Goal: Task Accomplishment & Management: Manage account settings

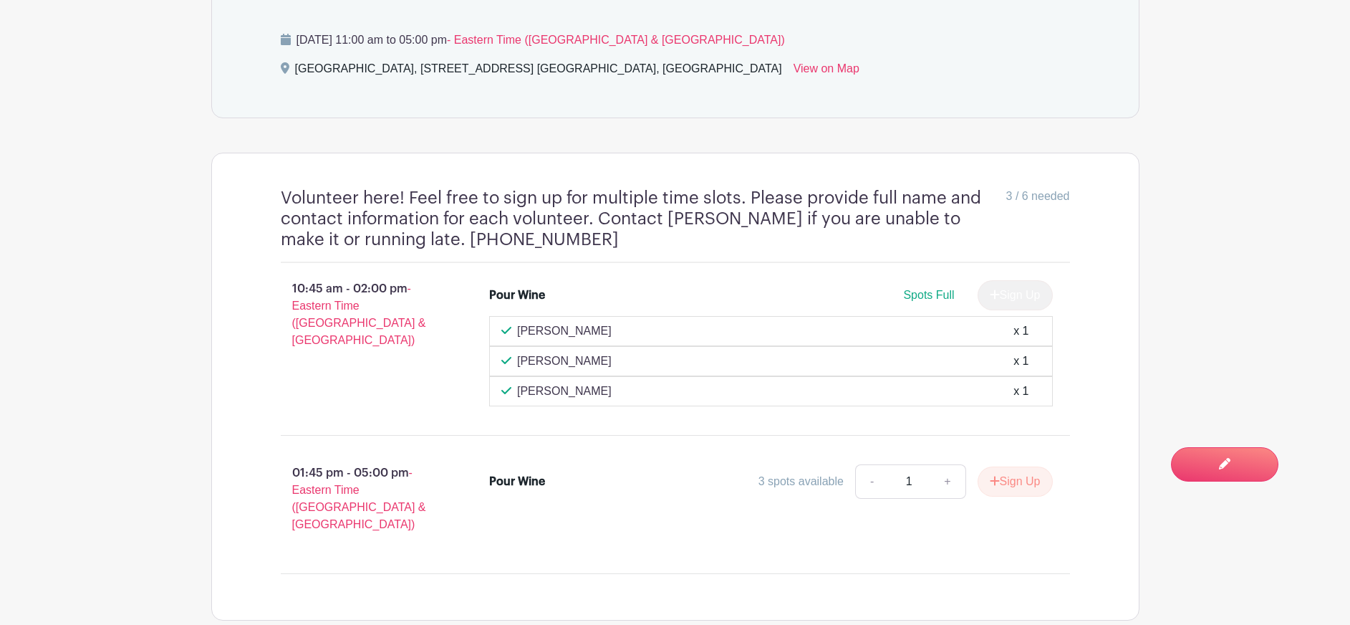
scroll to position [819, 0]
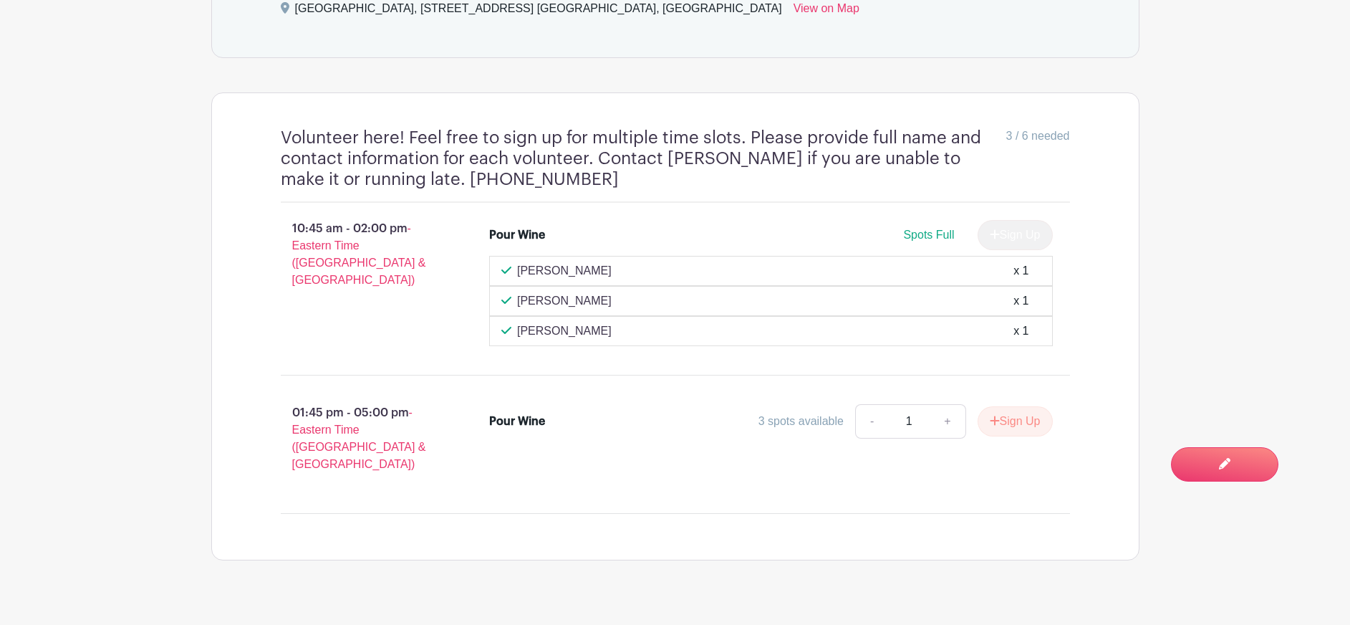
drag, startPoint x: 515, startPoint y: 264, endPoint x: 572, endPoint y: 264, distance: 56.6
click at [572, 264] on div "[PERSON_NAME] x 1" at bounding box center [770, 270] width 539 height 17
click at [580, 264] on div "[PERSON_NAME] x 1" at bounding box center [770, 270] width 539 height 17
drag, startPoint x: 571, startPoint y: 261, endPoint x: 518, endPoint y: 263, distance: 53.1
click at [518, 263] on div "[PERSON_NAME] x 1" at bounding box center [770, 270] width 539 height 17
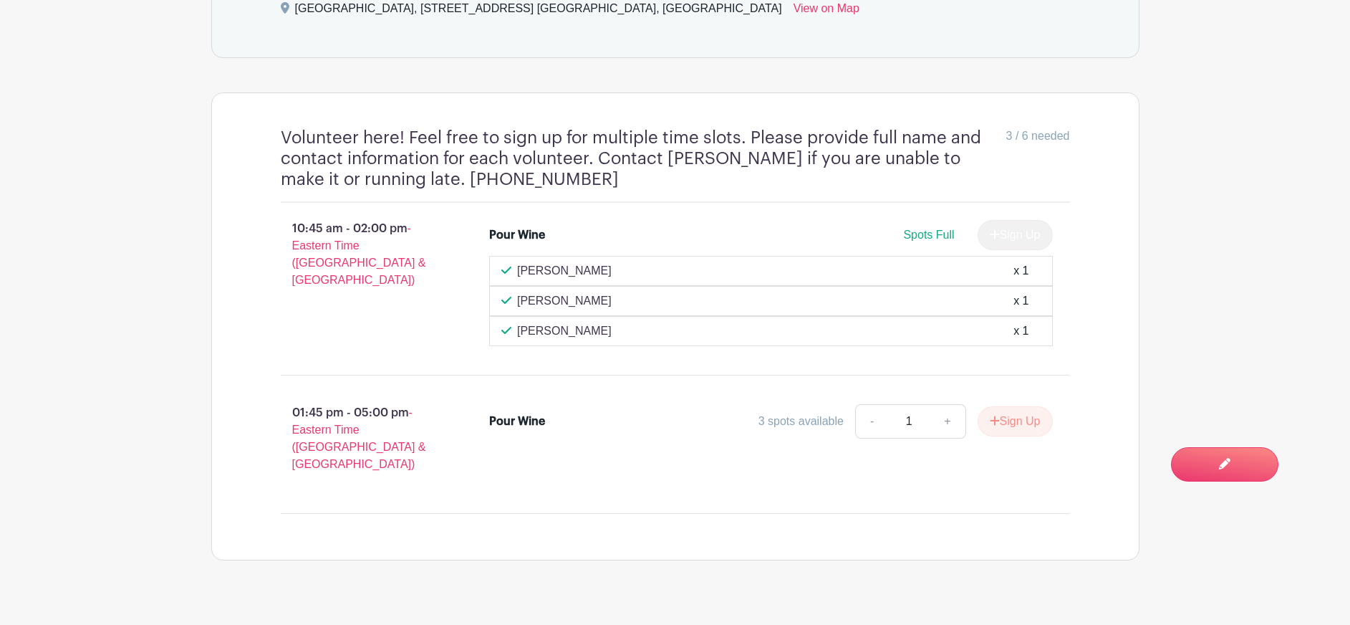
copy p "[PERSON_NAME]"
drag, startPoint x: 519, startPoint y: 292, endPoint x: 617, endPoint y: 298, distance: 98.3
click at [617, 298] on div "[PERSON_NAME] x 1" at bounding box center [770, 300] width 539 height 17
copy p "[PERSON_NAME]"
drag, startPoint x: 520, startPoint y: 324, endPoint x: 589, endPoint y: 322, distance: 68.8
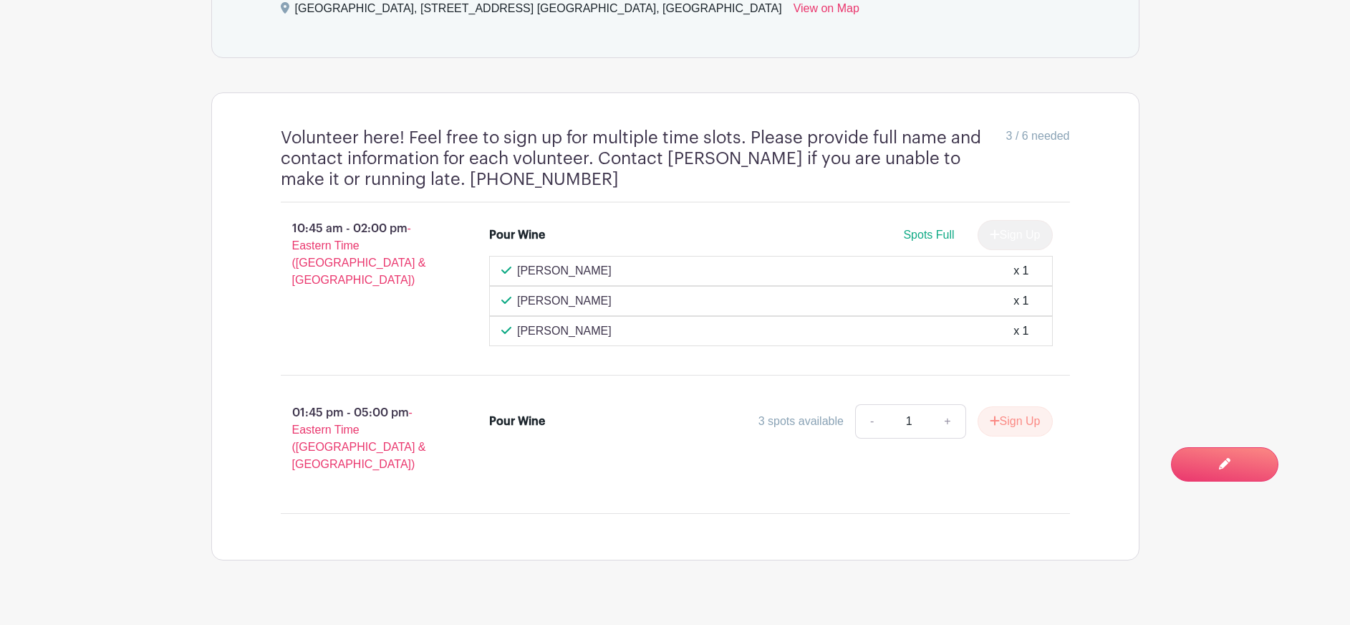
click at [614, 322] on div "[PERSON_NAME] x 1" at bounding box center [770, 330] width 539 height 17
copy p "[PERSON_NAME]"
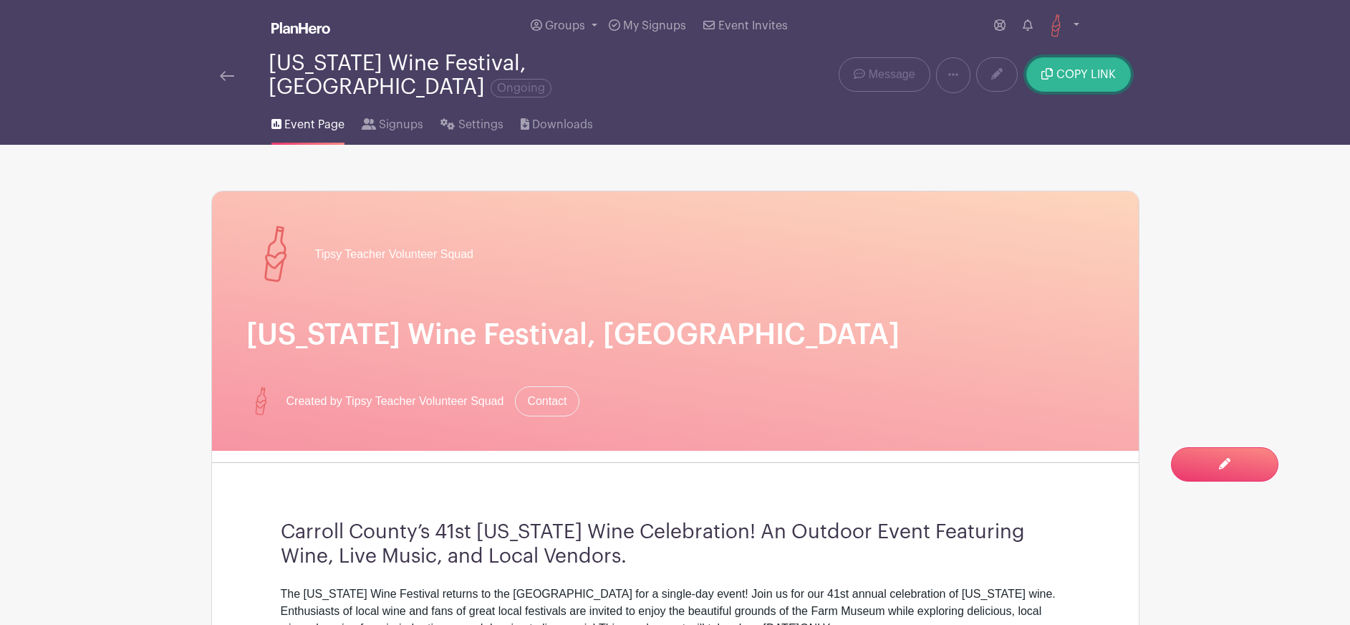
click at [1097, 84] on button "COPY LINK" at bounding box center [1079, 74] width 104 height 34
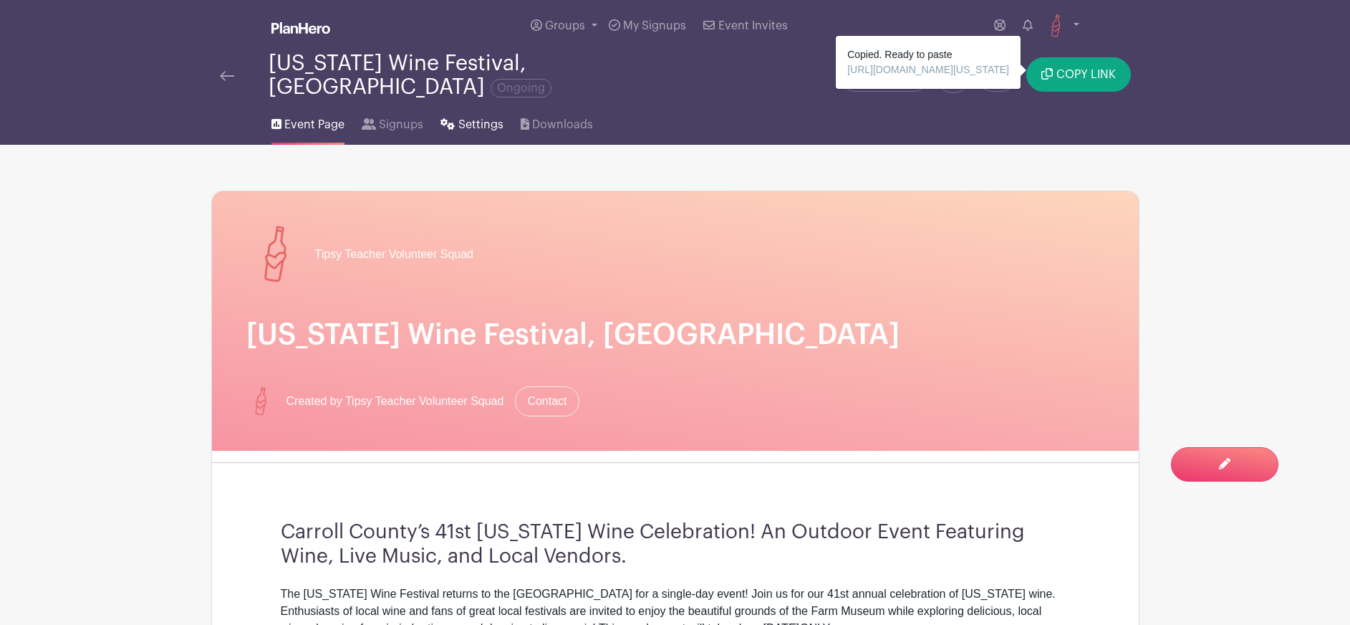
click at [468, 116] on span "Settings" at bounding box center [480, 124] width 45 height 17
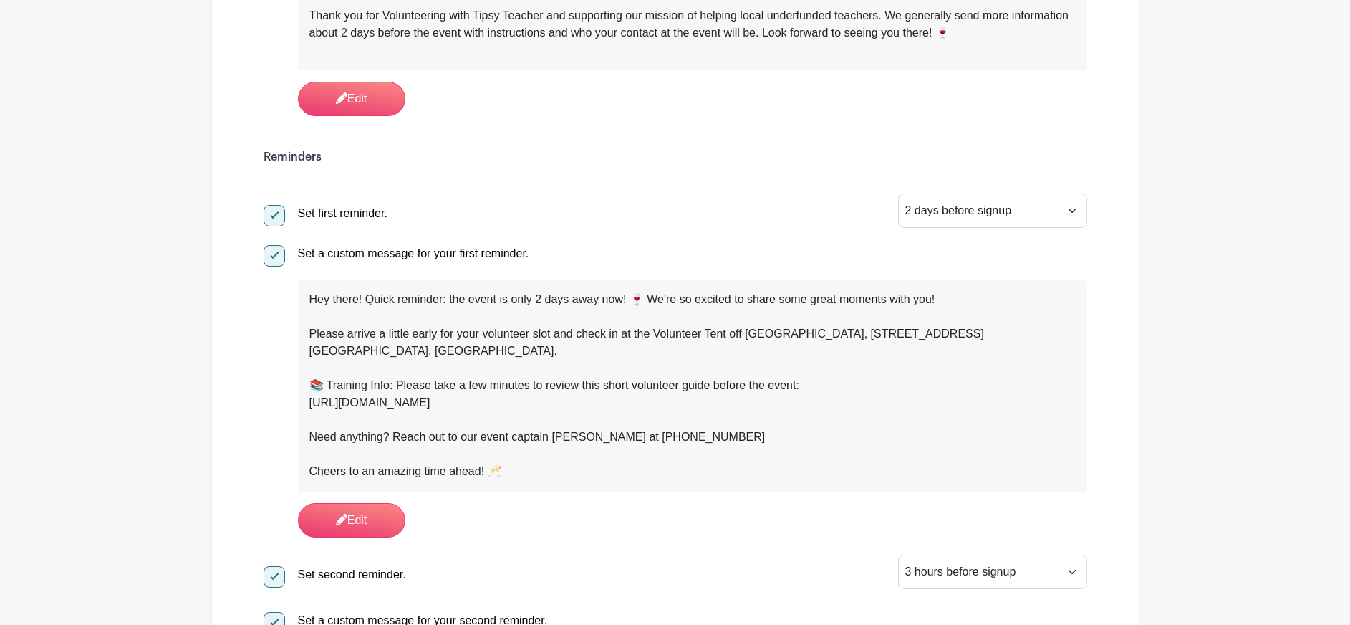
scroll to position [540, 0]
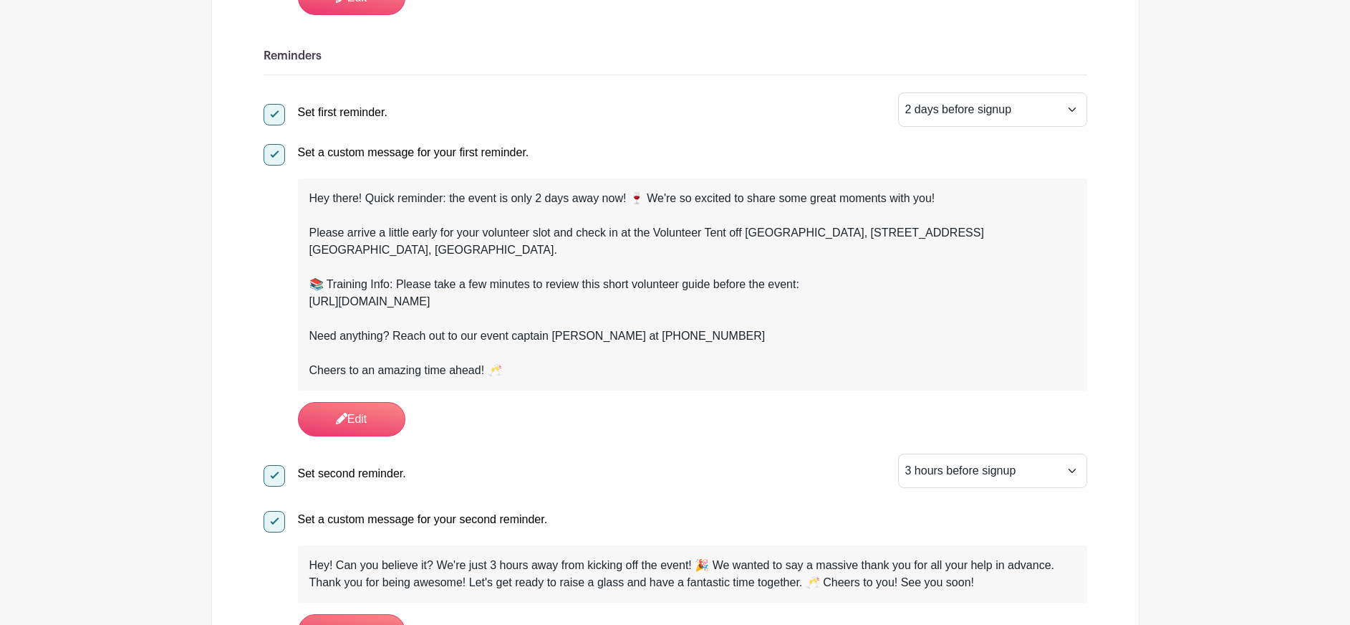
drag, startPoint x: 312, startPoint y: 294, endPoint x: 772, endPoint y: 299, distance: 460.6
click at [844, 298] on div "[URL][DOMAIN_NAME]" at bounding box center [692, 301] width 767 height 17
copy div "[URL][DOMAIN_NAME]"
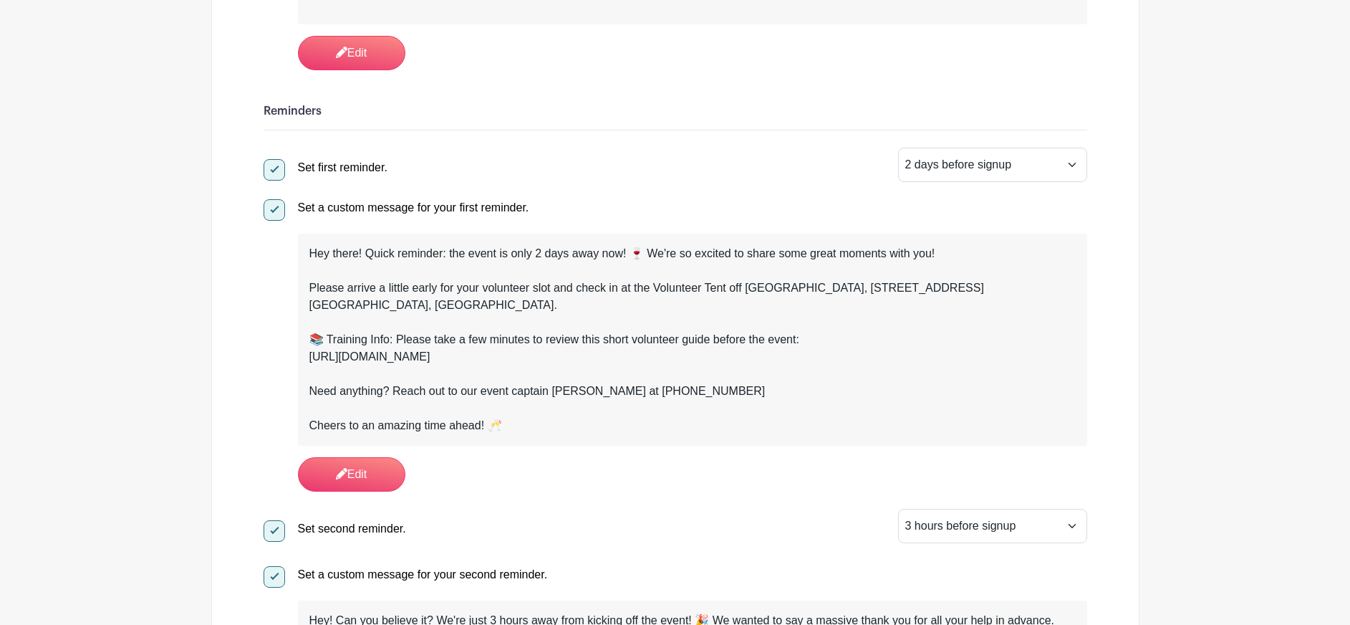
scroll to position [499, 0]
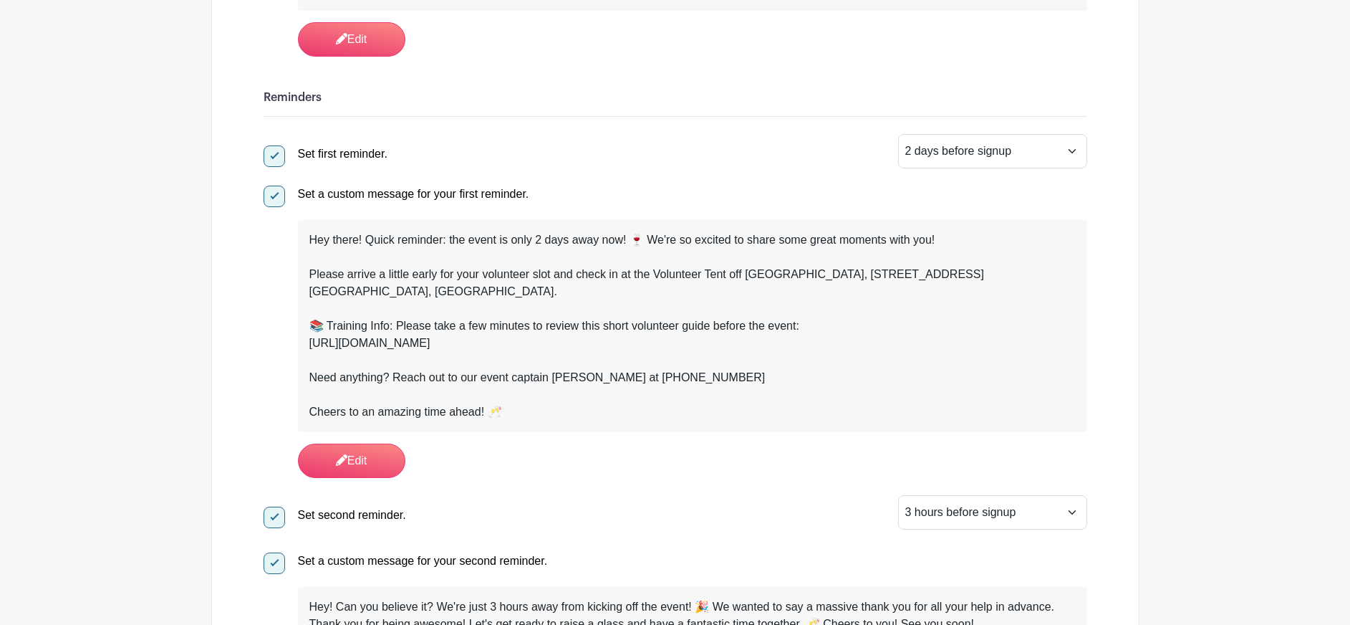
drag, startPoint x: 1090, startPoint y: 188, endPoint x: 1100, endPoint y: 191, distance: 10.3
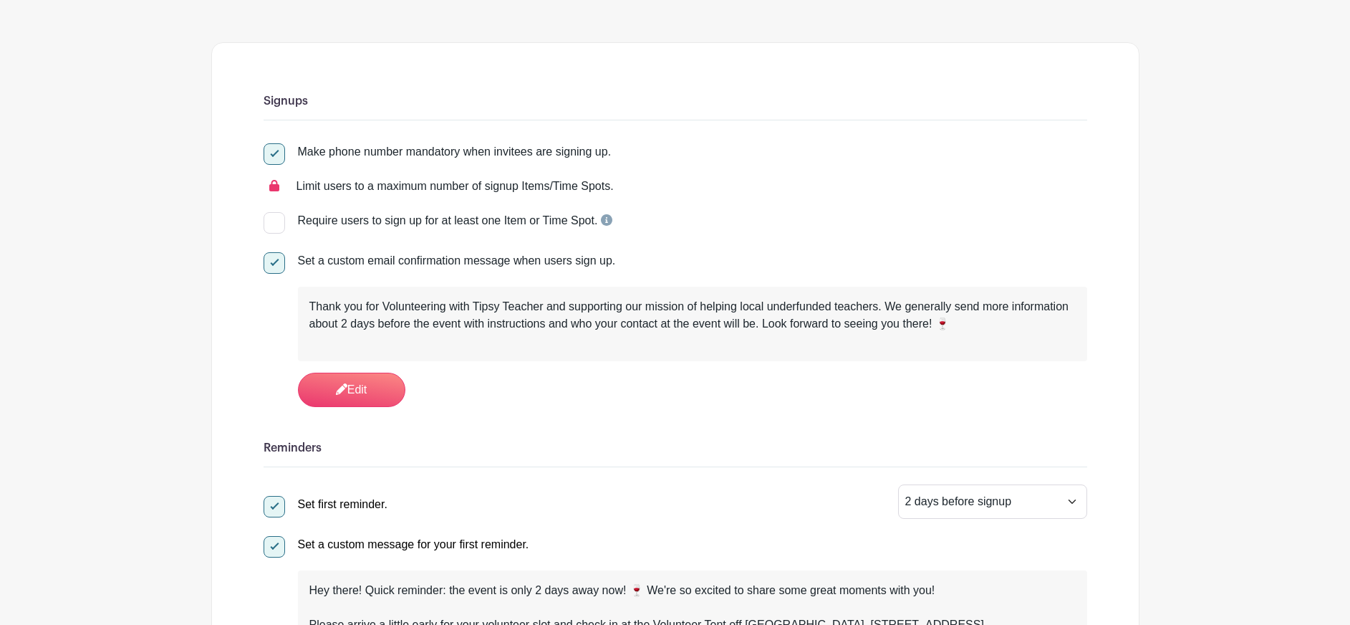
scroll to position [147, 0]
click at [362, 375] on link "Edit" at bounding box center [351, 391] width 107 height 34
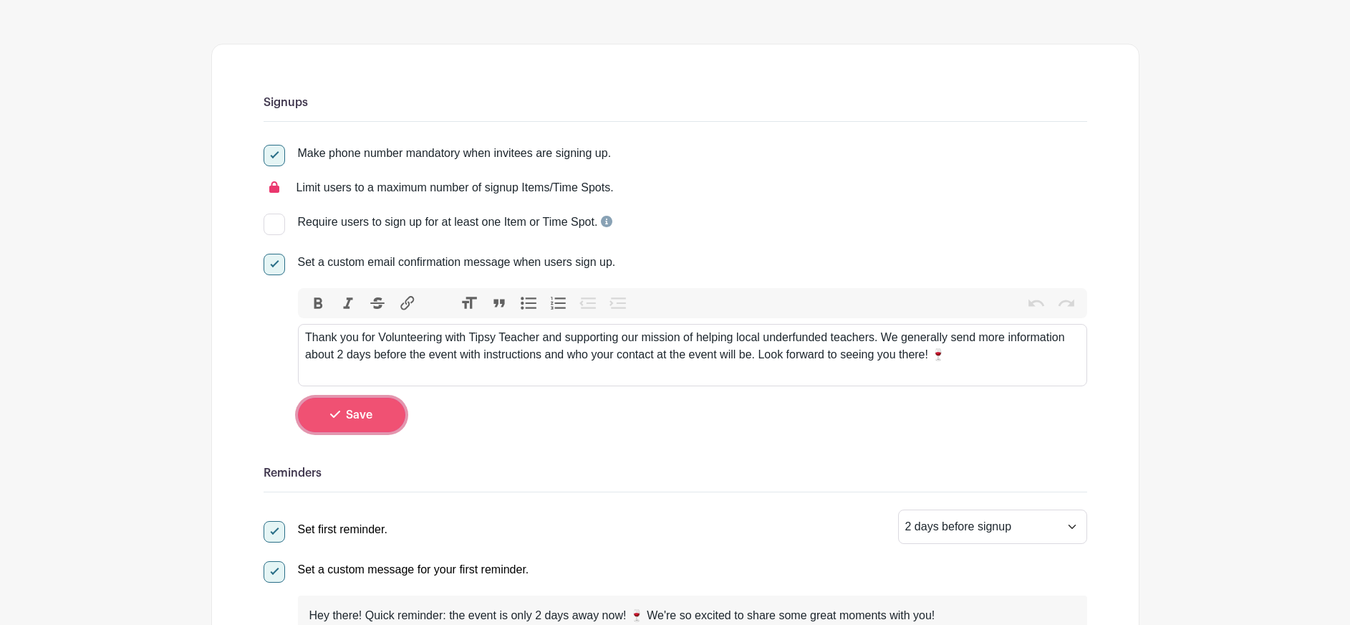
click at [348, 409] on span "Save" at bounding box center [359, 414] width 27 height 11
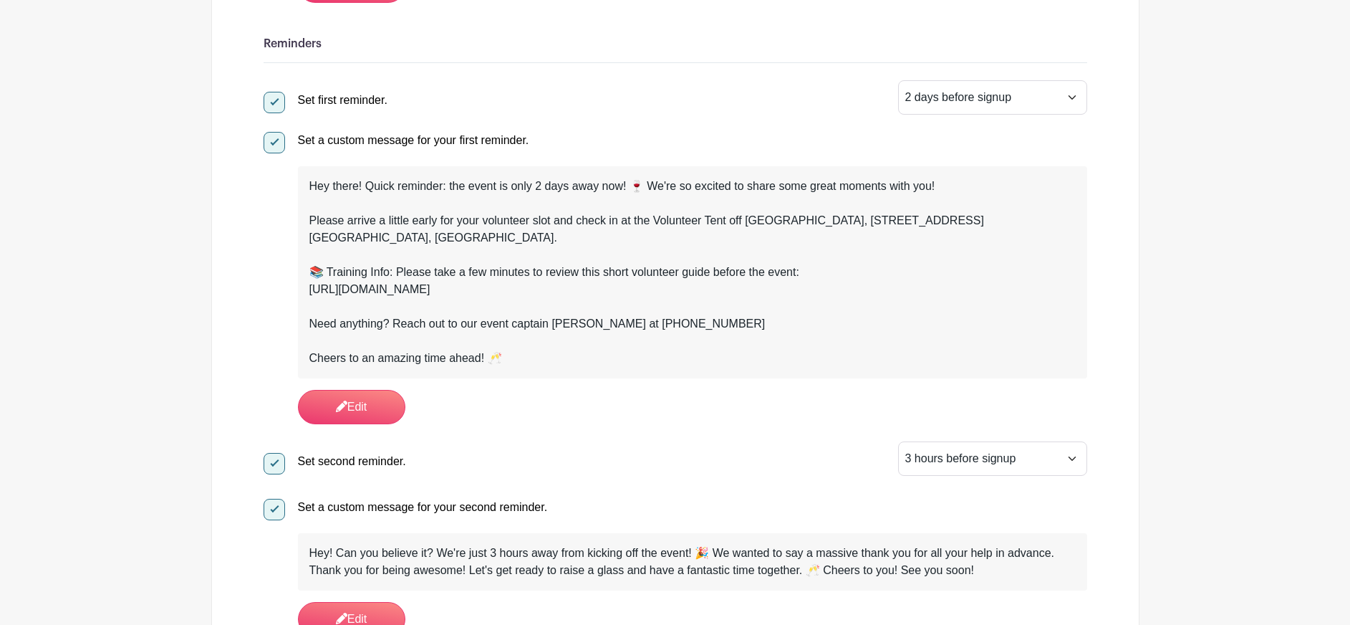
scroll to position [535, 0]
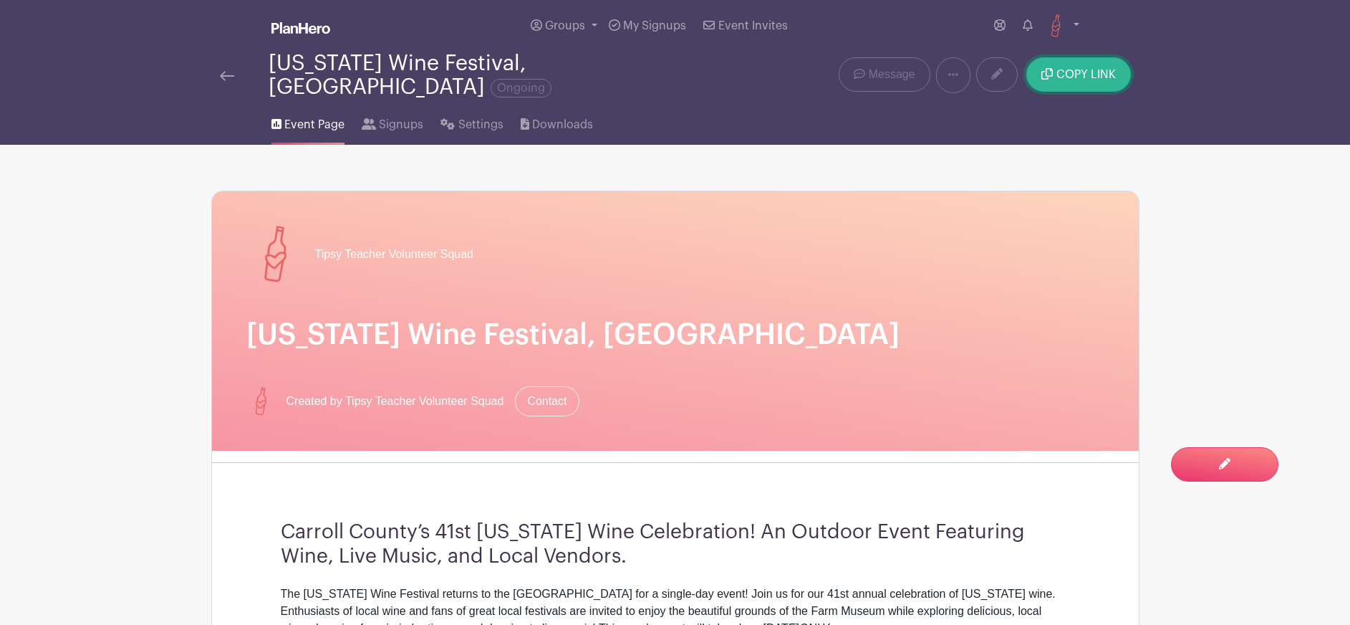
click at [1104, 78] on button "COPY LINK" at bounding box center [1079, 74] width 104 height 34
